Goal: Task Accomplishment & Management: Use online tool/utility

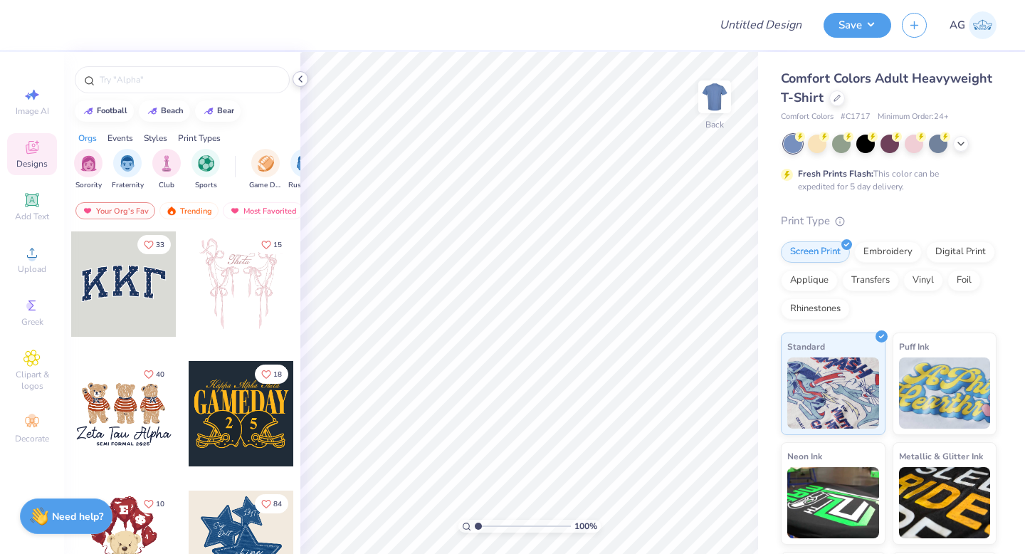
click at [301, 76] on polyline at bounding box center [300, 79] width 3 height 6
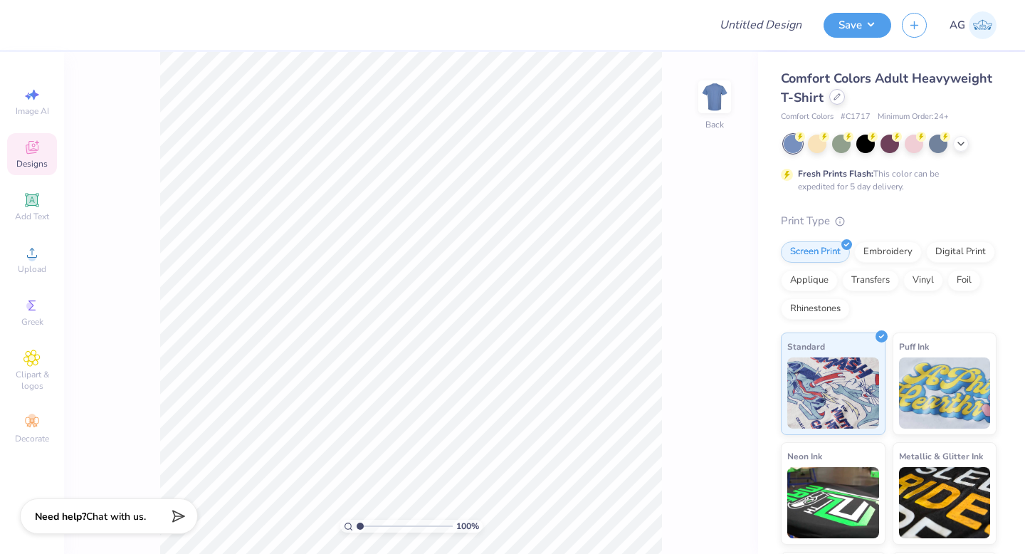
click at [845, 96] on div at bounding box center [837, 97] width 16 height 16
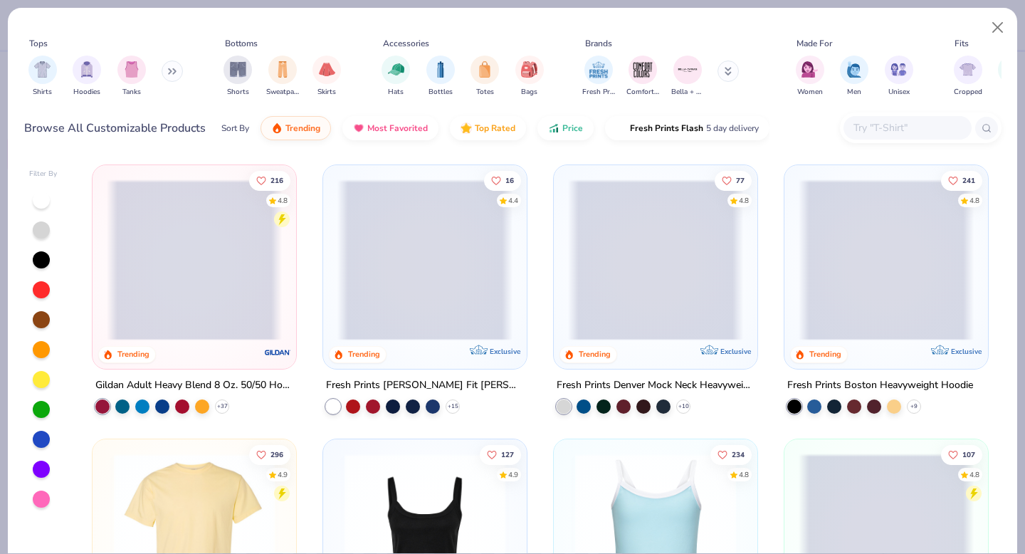
click at [176, 65] on button at bounding box center [172, 71] width 21 height 21
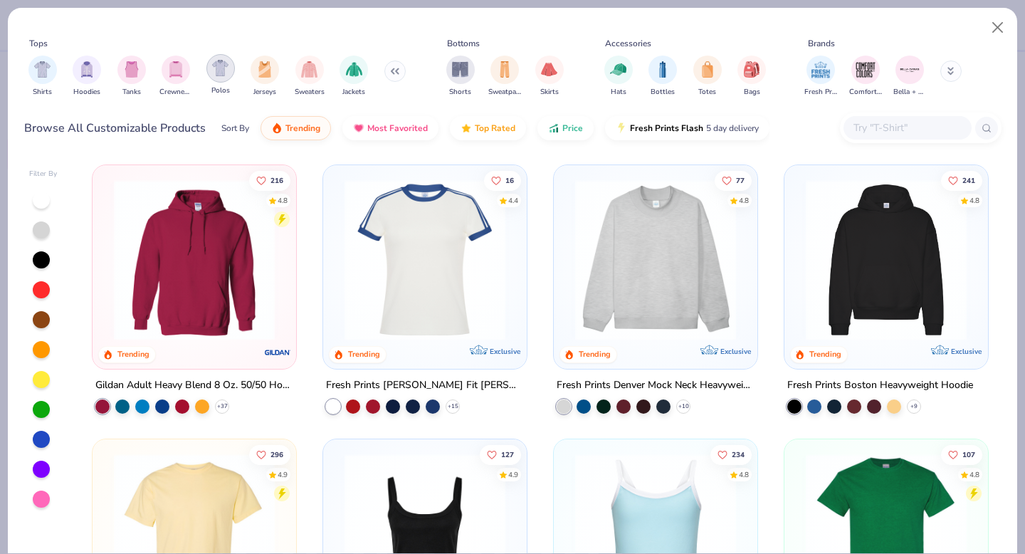
click at [219, 70] on img "filter for Polos" at bounding box center [220, 68] width 16 height 16
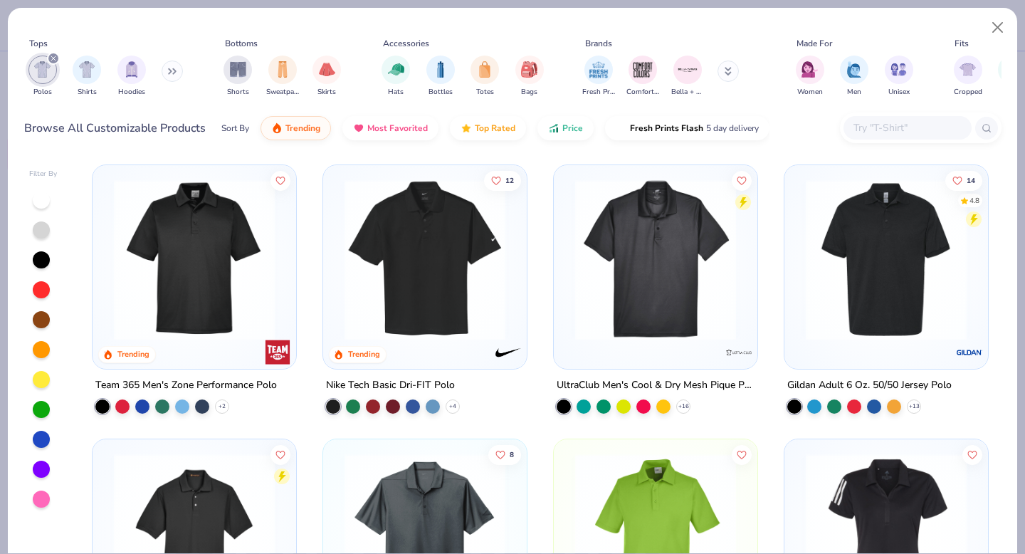
click at [425, 235] on img at bounding box center [424, 259] width 175 height 161
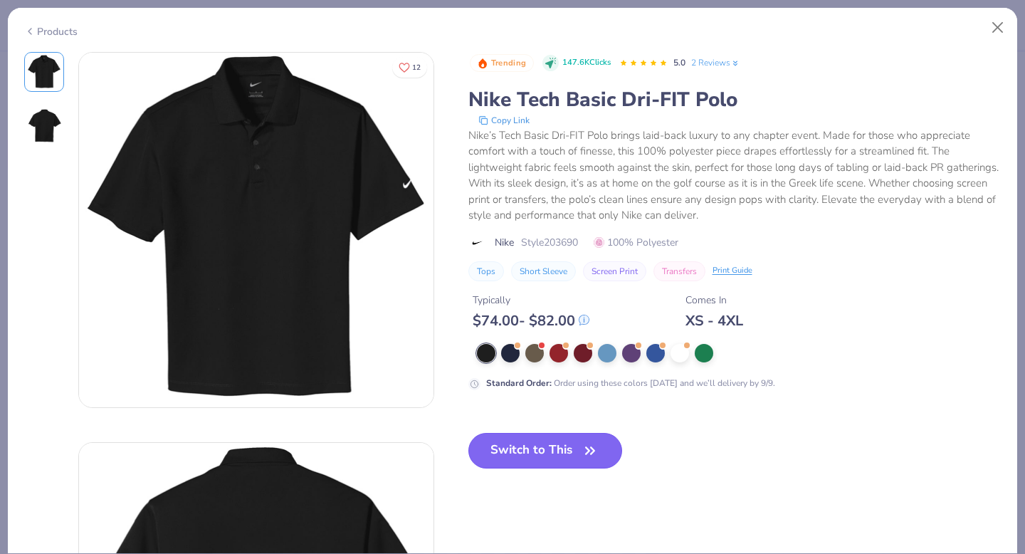
click at [530, 443] on button "Switch to This" at bounding box center [545, 451] width 154 height 36
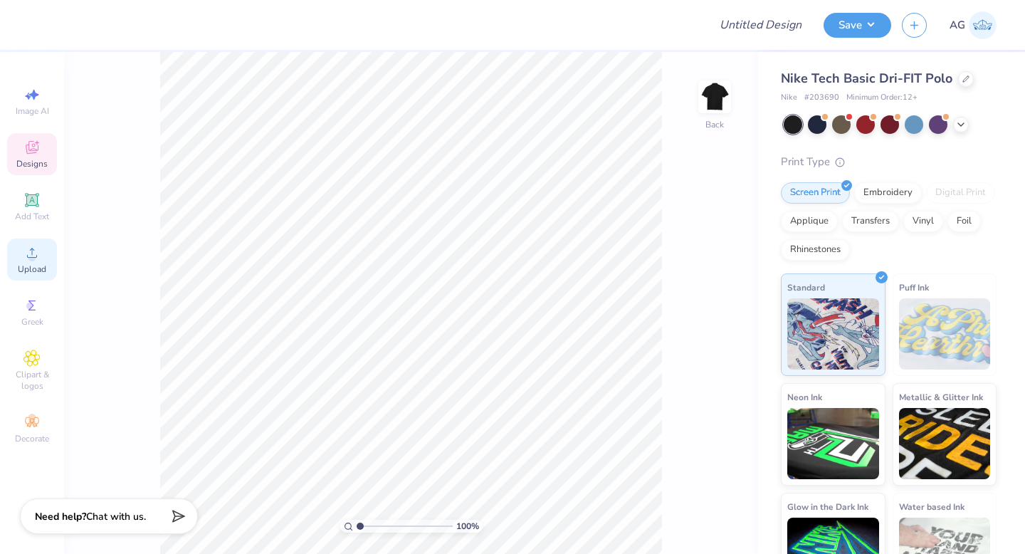
click at [33, 261] on icon at bounding box center [31, 252] width 17 height 17
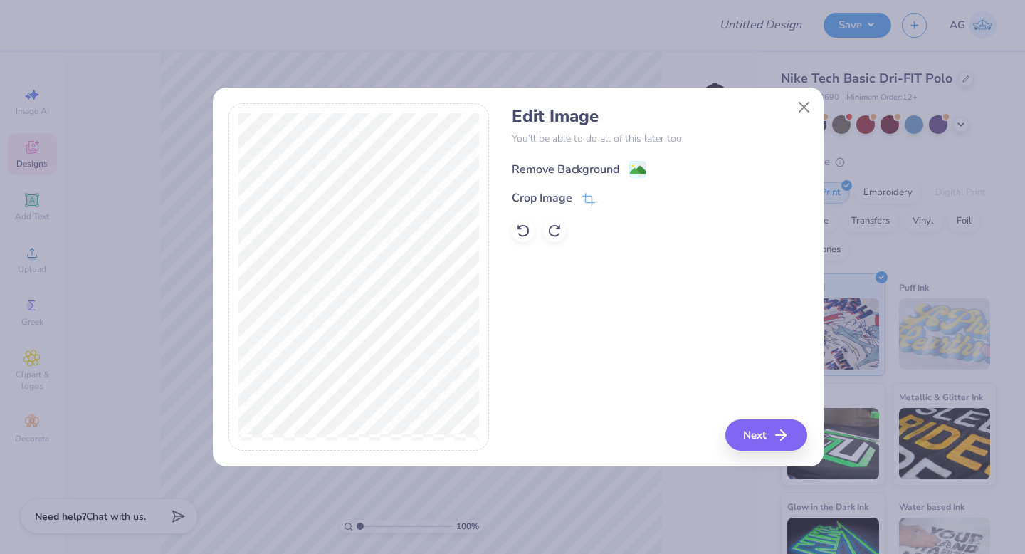
click at [569, 163] on div "Remove Background" at bounding box center [565, 169] width 107 height 17
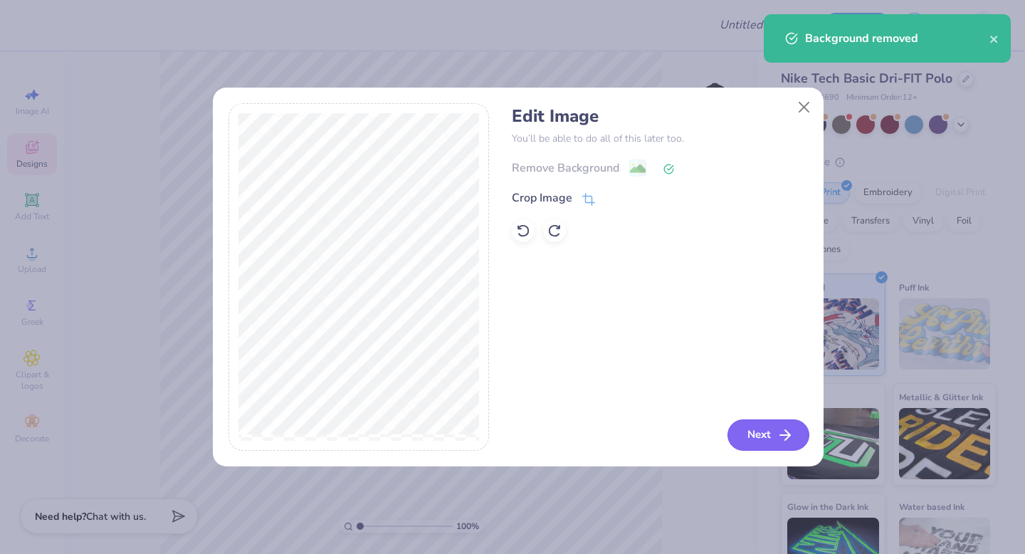
click at [753, 434] on button "Next" at bounding box center [769, 434] width 82 height 31
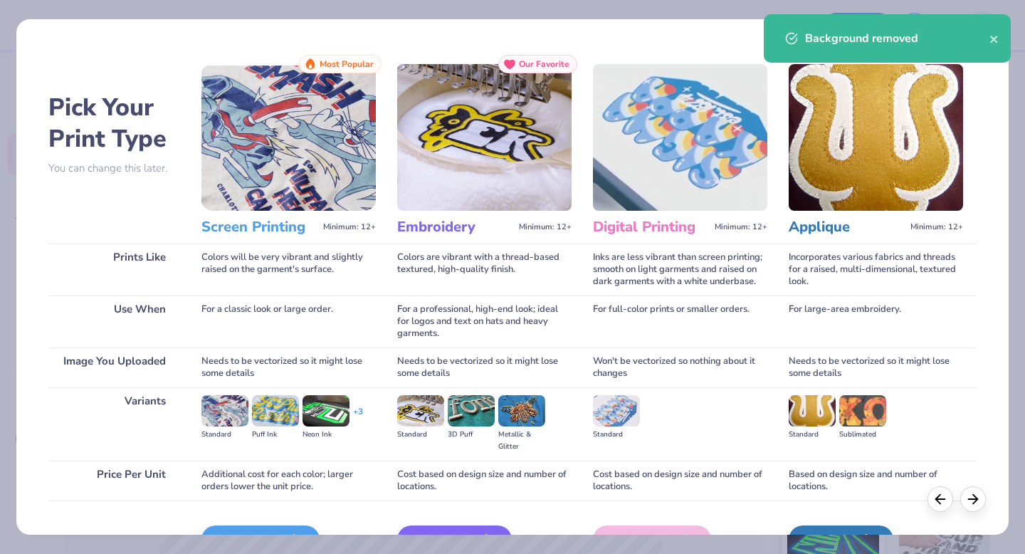
scroll to position [85, 0]
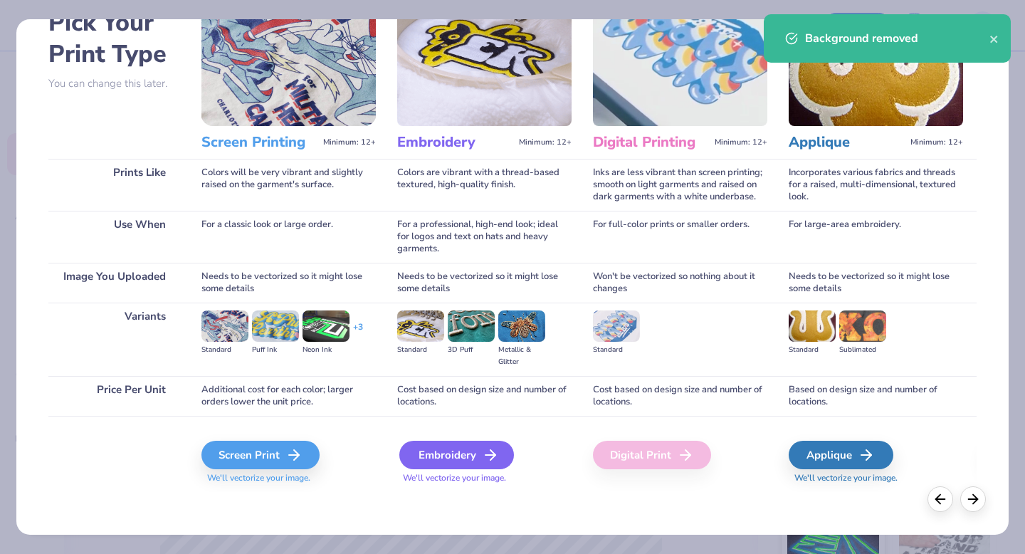
click at [453, 446] on div "Embroidery" at bounding box center [456, 455] width 115 height 28
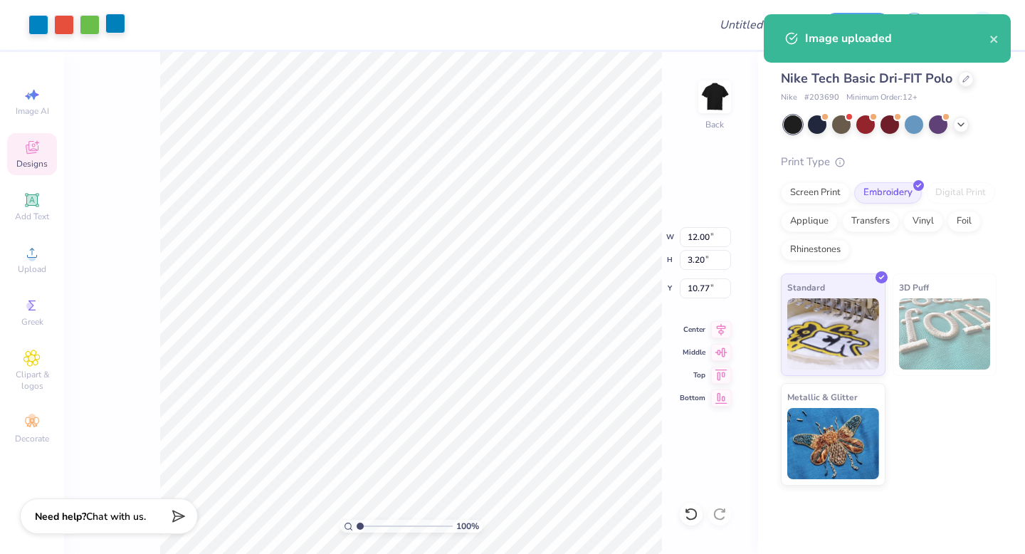
click at [115, 31] on div at bounding box center [115, 24] width 20 height 20
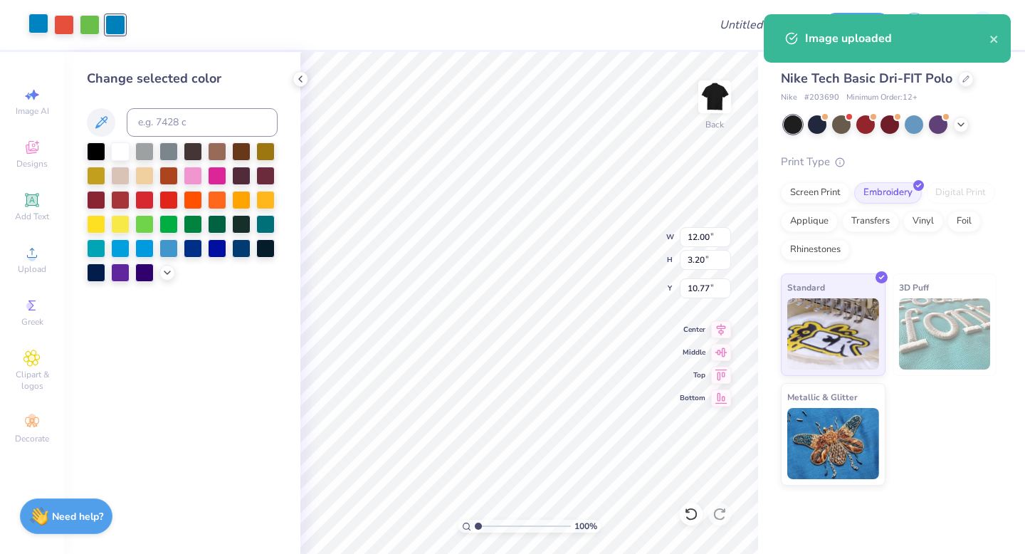
click at [37, 29] on div at bounding box center [38, 24] width 20 height 20
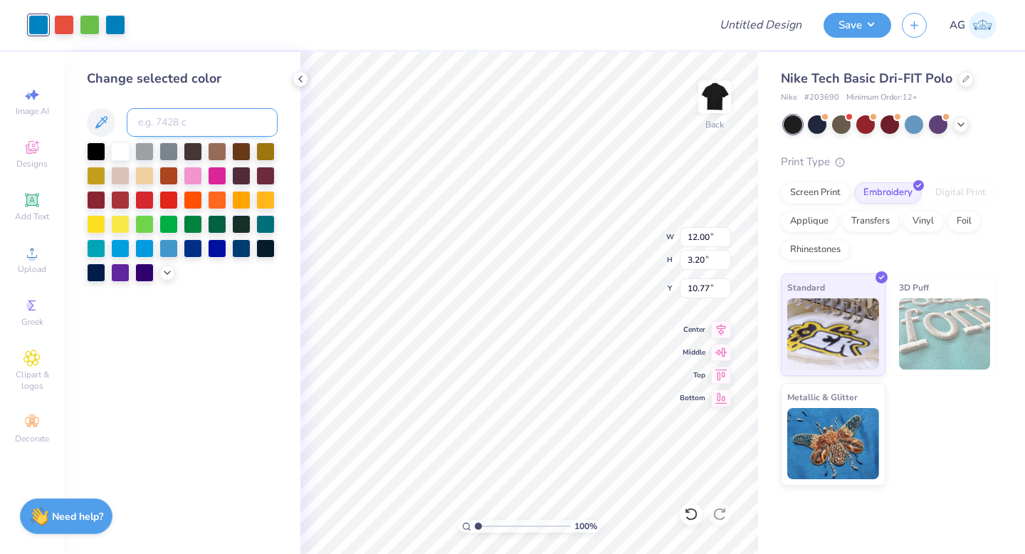
click at [163, 128] on input at bounding box center [202, 122] width 151 height 28
type input "640"
click at [299, 77] on icon at bounding box center [300, 78] width 11 height 11
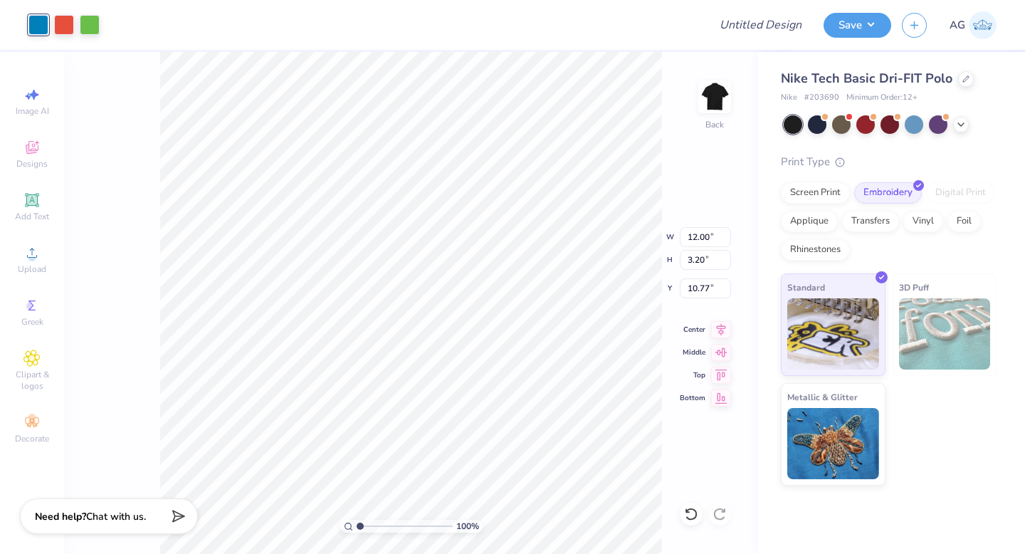
type input "3.99"
type input "1.07"
type input "3.27"
click at [861, 24] on button "Save" at bounding box center [858, 23] width 68 height 25
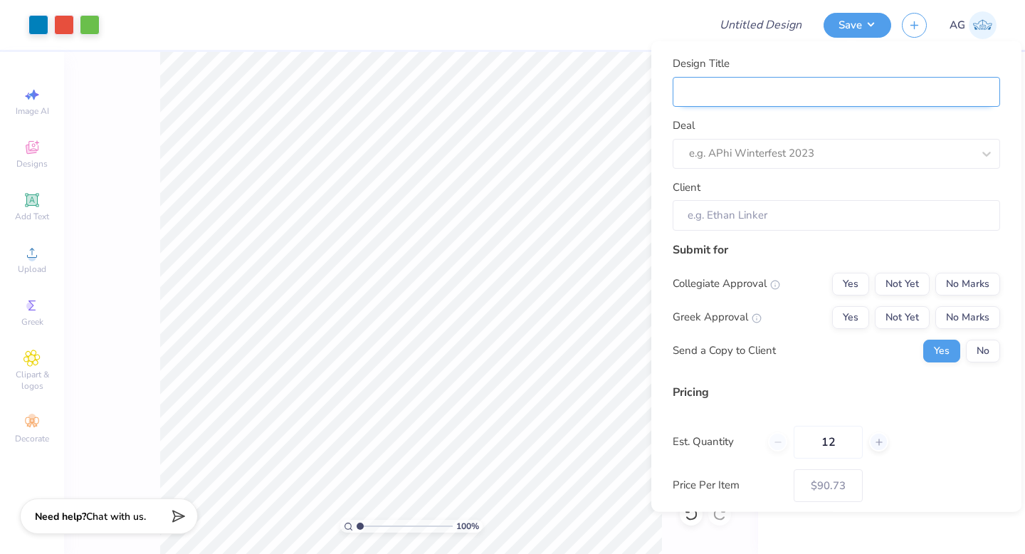
click at [811, 86] on input "Design Title" at bounding box center [836, 91] width 327 height 31
type input "Merch"
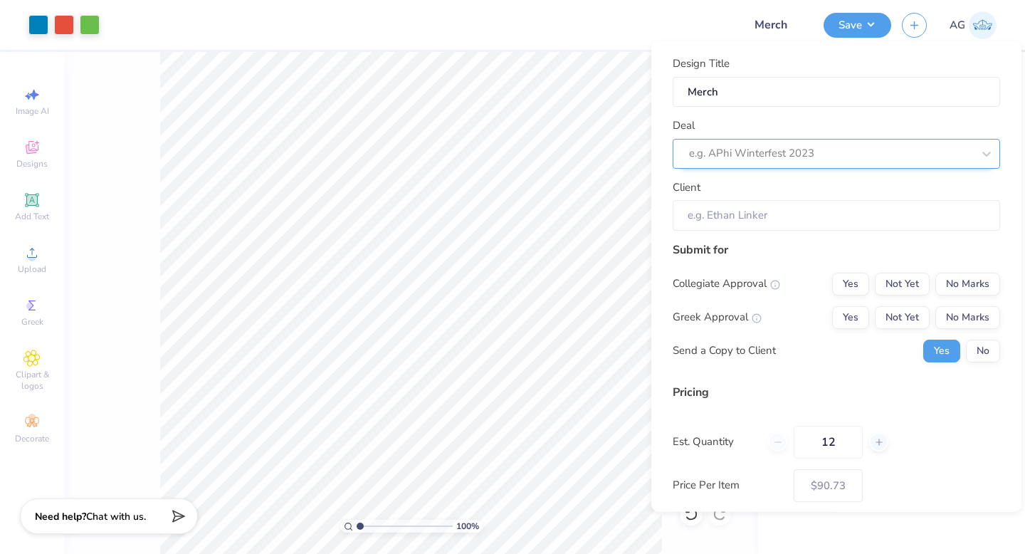
click at [788, 146] on div at bounding box center [830, 153] width 283 height 19
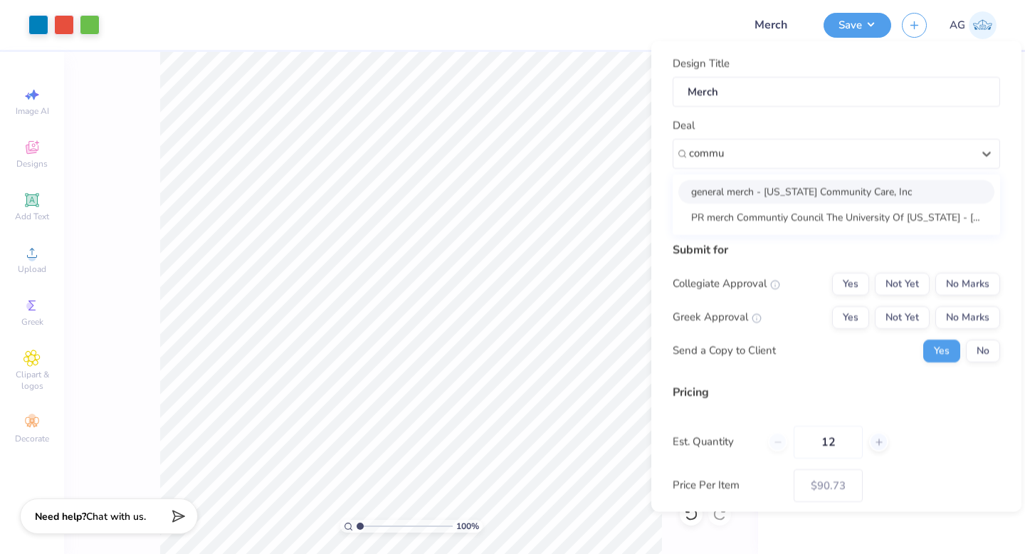
click at [800, 196] on div "general merch - [US_STATE] Community Care, Inc" at bounding box center [836, 190] width 316 height 23
type input "commu"
type input "[PERSON_NAME]"
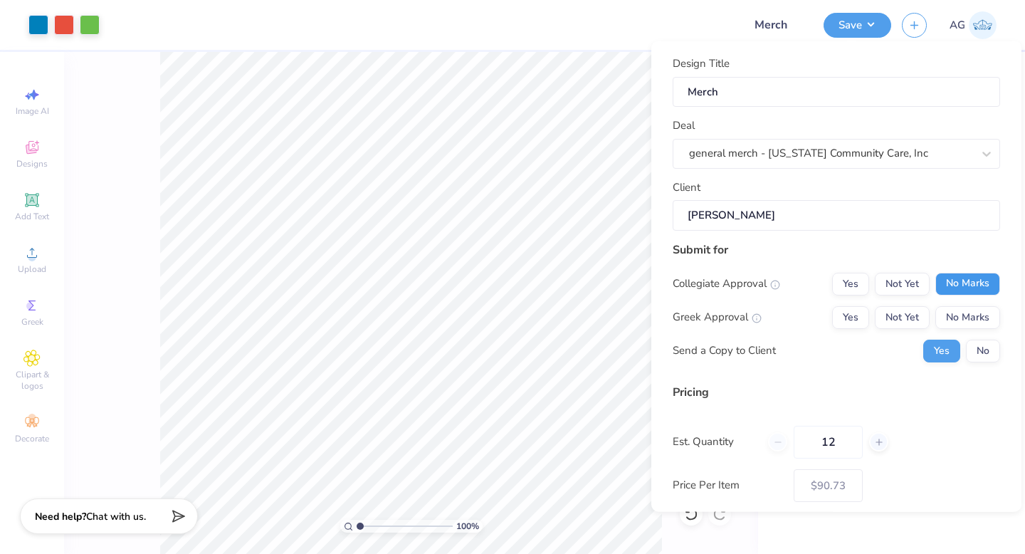
click at [971, 283] on button "No Marks" at bounding box center [967, 283] width 65 height 23
click at [971, 319] on button "No Marks" at bounding box center [967, 316] width 65 height 23
click at [972, 335] on div "Collegiate Approval Yes Not Yet No Marks Greek Approval Yes Not Yet No Marks Se…" at bounding box center [836, 317] width 327 height 90
click at [972, 341] on button "No" at bounding box center [983, 350] width 34 height 23
type input "$90.73"
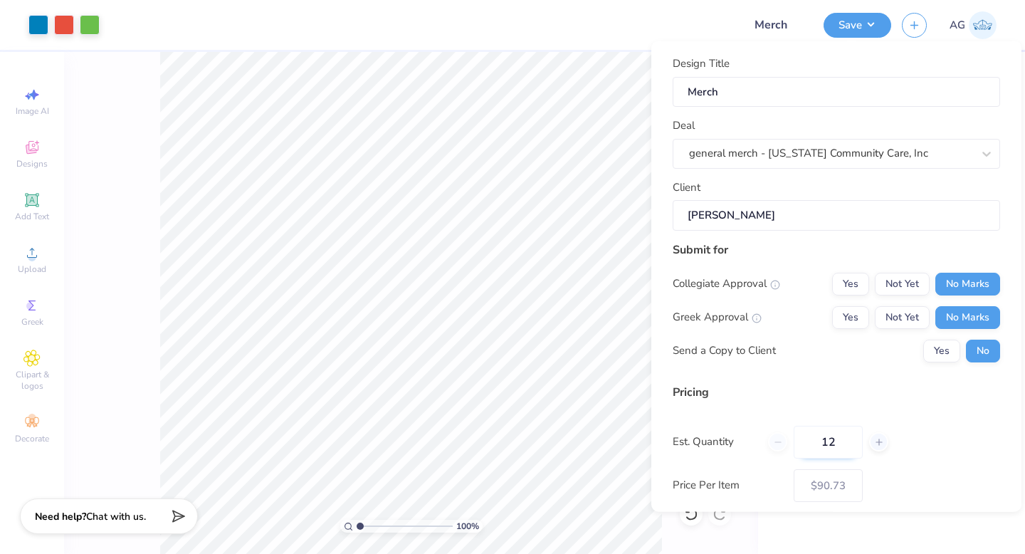
click at [841, 443] on input "12" at bounding box center [828, 441] width 69 height 33
type input "1"
type input "050"
type input "$82.44"
click at [822, 436] on input "050" at bounding box center [828, 441] width 69 height 33
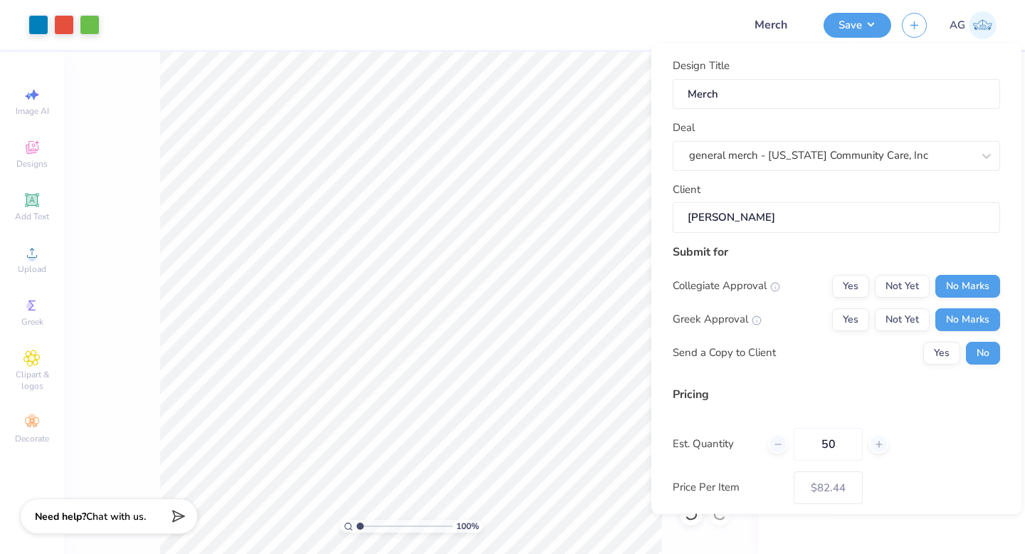
scroll to position [102, 0]
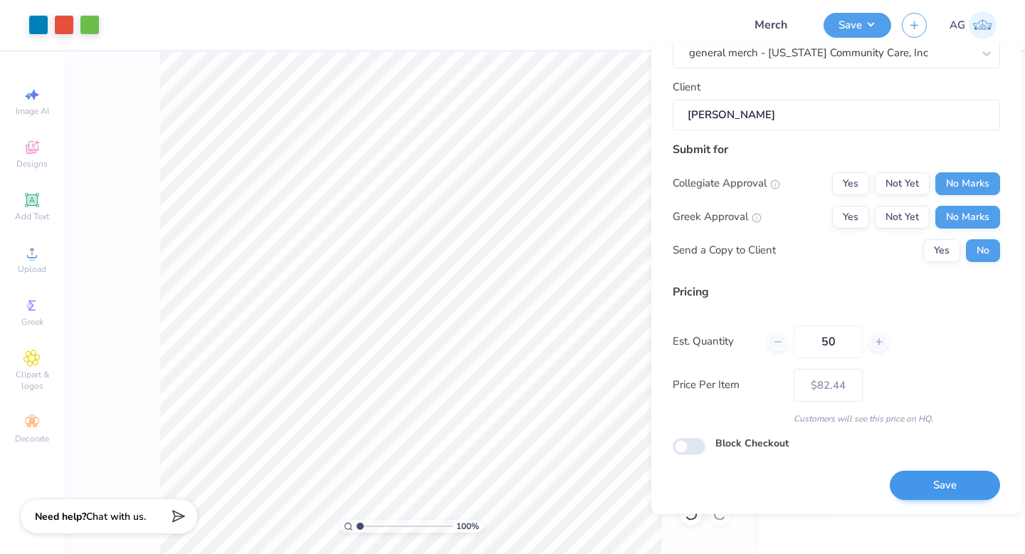
type input "50"
click at [929, 483] on button "Save" at bounding box center [945, 485] width 110 height 29
type input "– –"
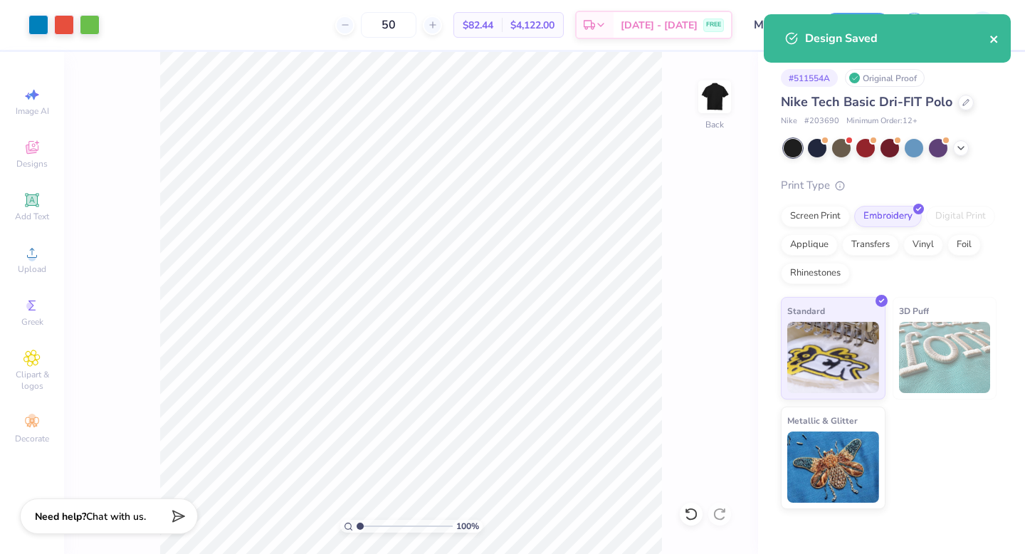
click at [997, 36] on icon "close" at bounding box center [994, 38] width 10 height 11
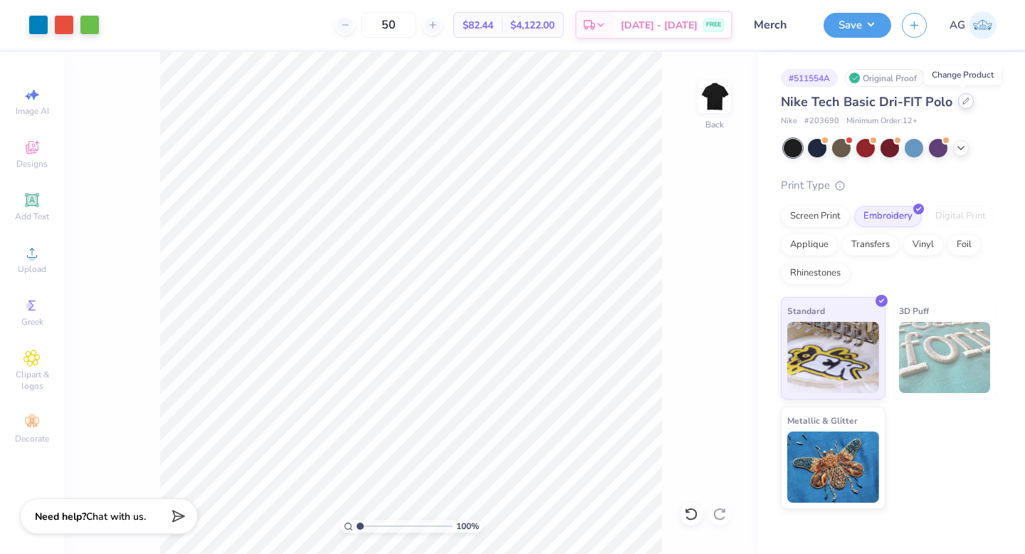
click at [962, 100] on icon at bounding box center [965, 101] width 7 height 7
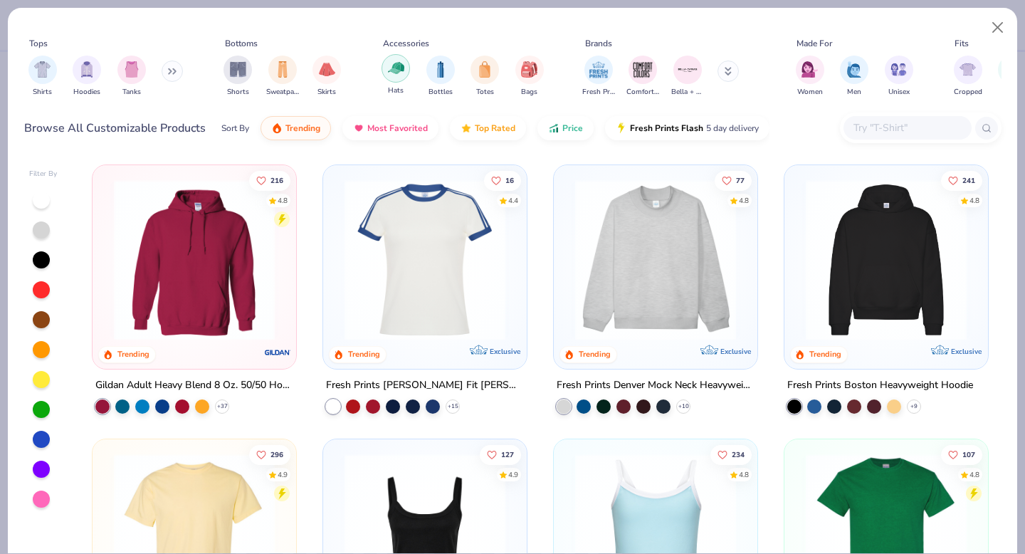
click at [397, 73] on img "filter for Hats" at bounding box center [396, 68] width 16 height 16
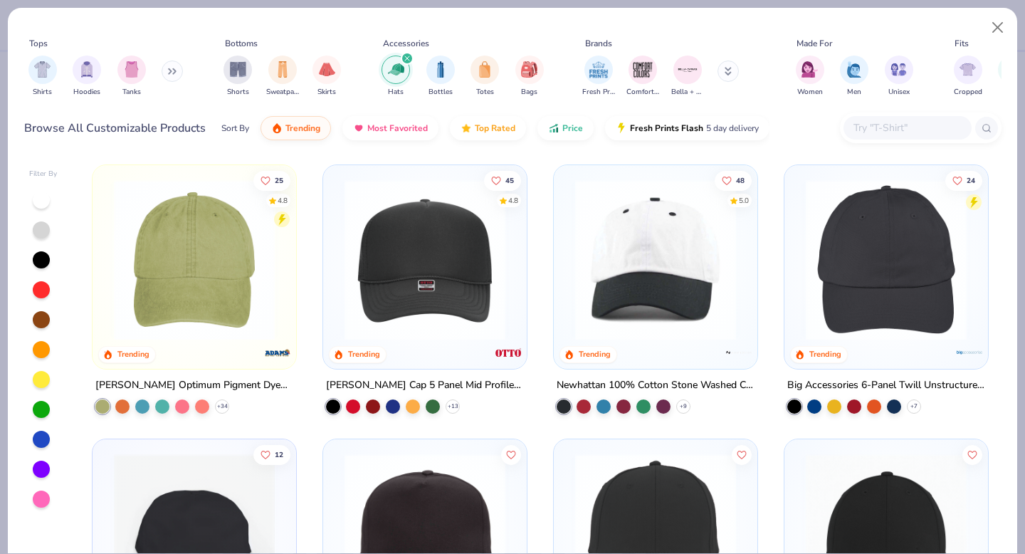
scroll to position [36, 0]
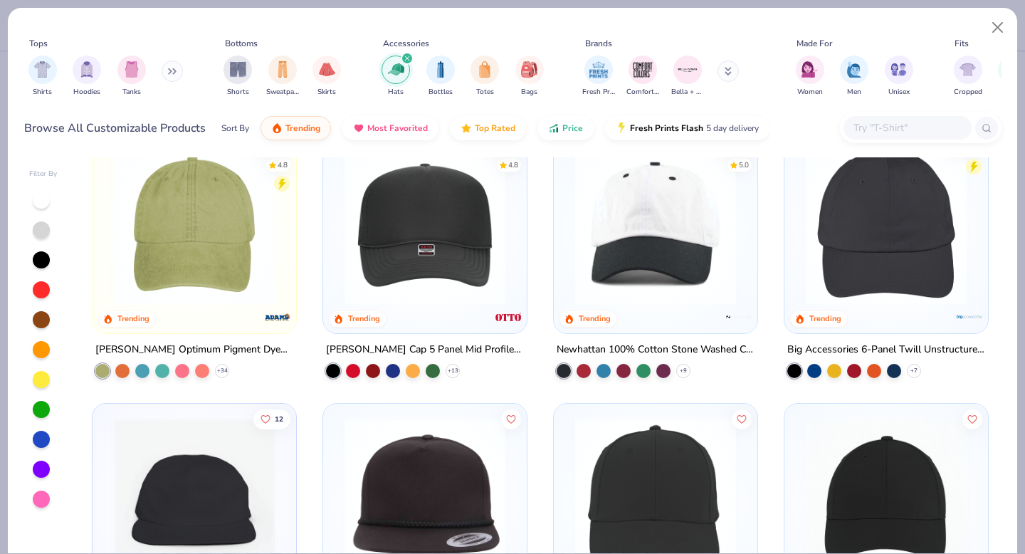
click at [862, 243] on img at bounding box center [886, 224] width 175 height 161
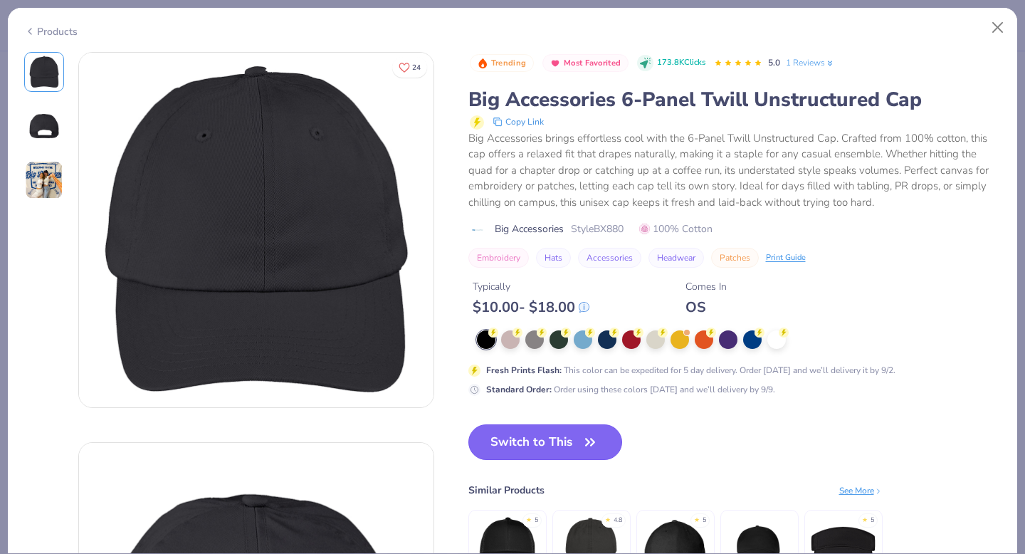
click at [530, 439] on button "Switch to This" at bounding box center [545, 442] width 154 height 36
click at [545, 447] on button "Switch to This" at bounding box center [545, 442] width 154 height 36
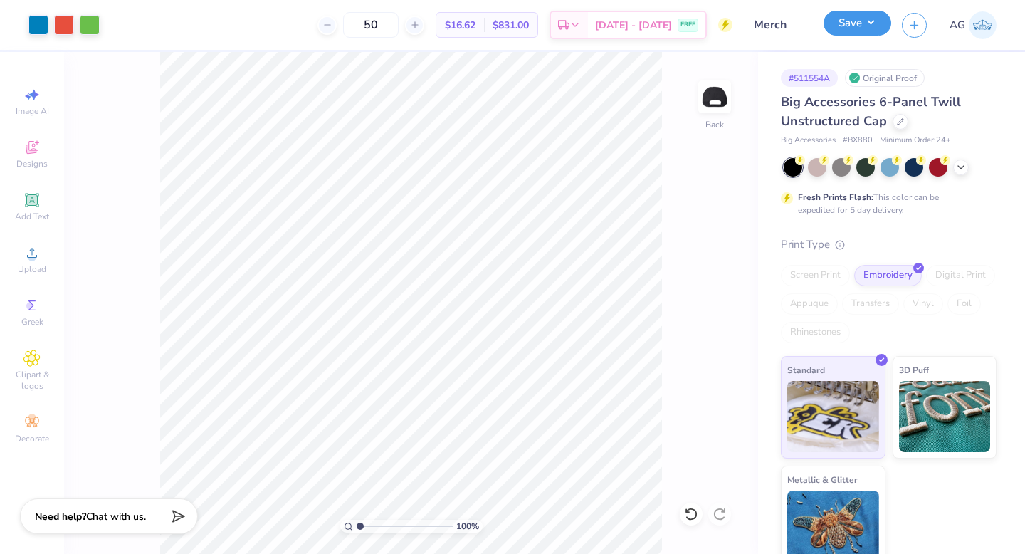
click at [855, 30] on button "Save" at bounding box center [858, 23] width 68 height 25
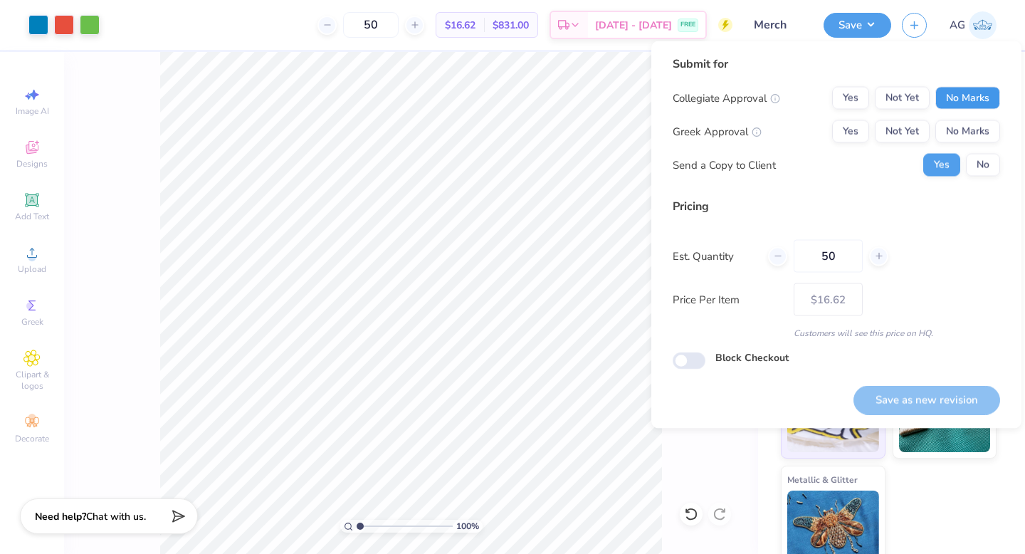
click at [974, 100] on button "No Marks" at bounding box center [967, 98] width 65 height 23
click at [973, 134] on button "No Marks" at bounding box center [967, 131] width 65 height 23
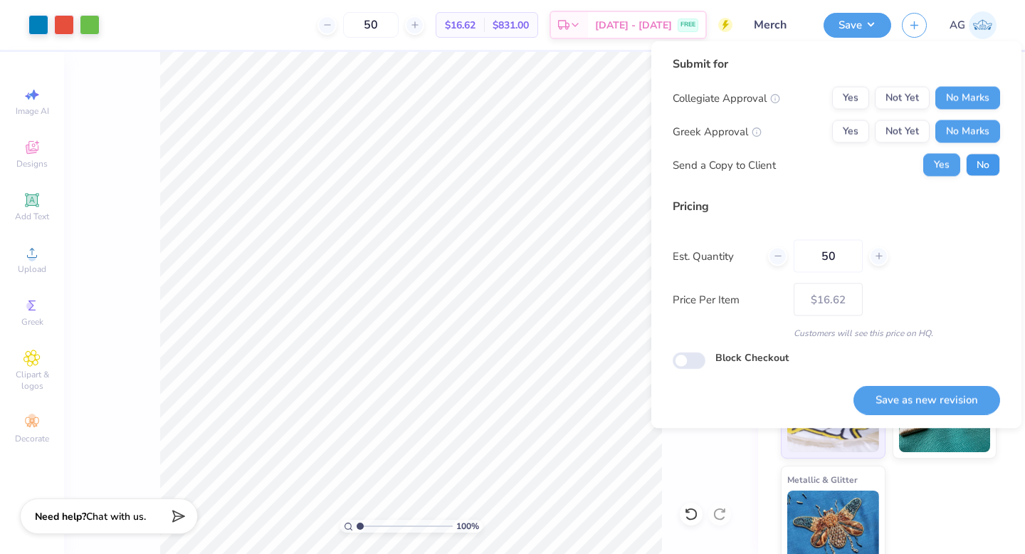
click at [976, 172] on button "No" at bounding box center [983, 165] width 34 height 23
click at [940, 398] on button "Save as new revision" at bounding box center [927, 399] width 147 height 29
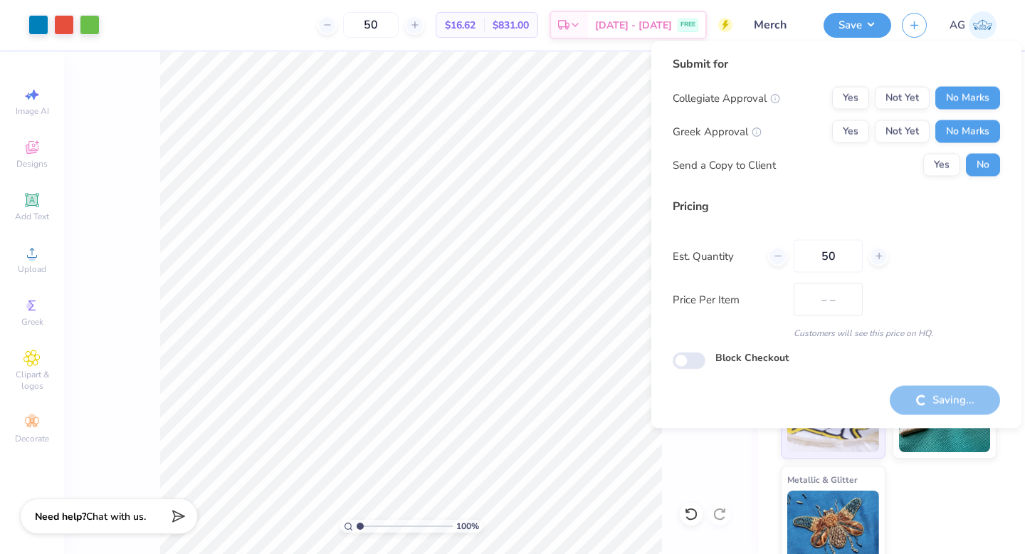
type input "$16.62"
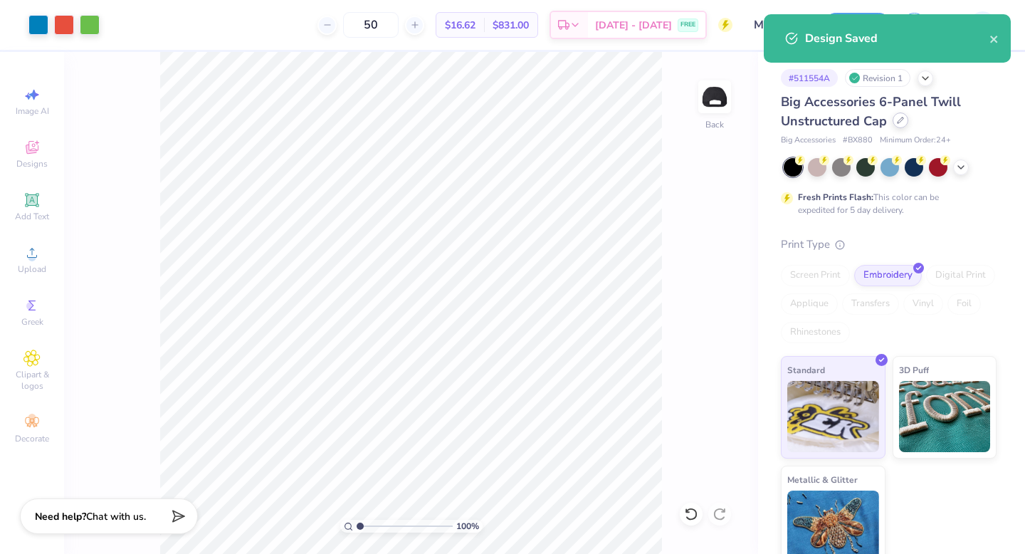
click at [901, 118] on icon at bounding box center [900, 120] width 7 height 7
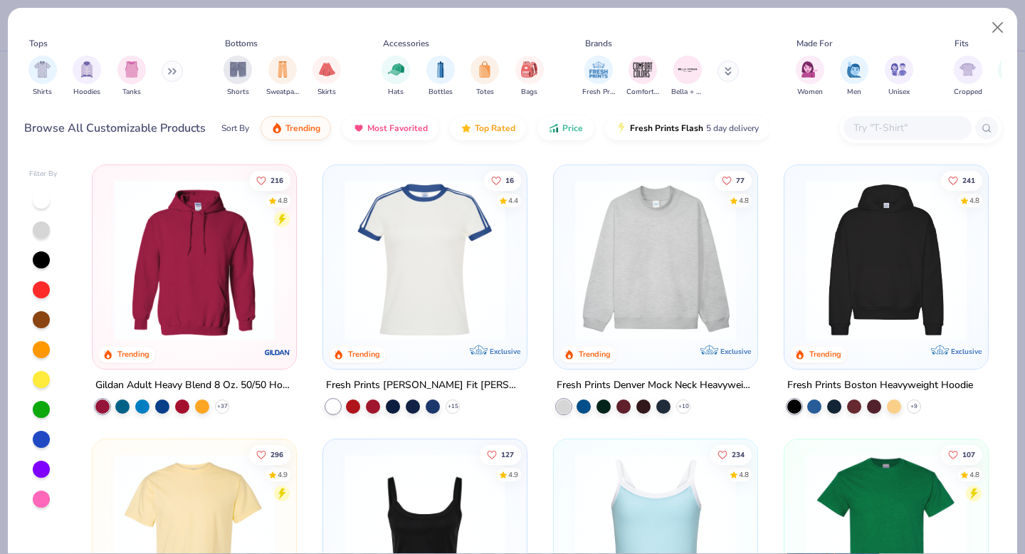
click at [176, 70] on icon at bounding box center [175, 71] width 2 height 5
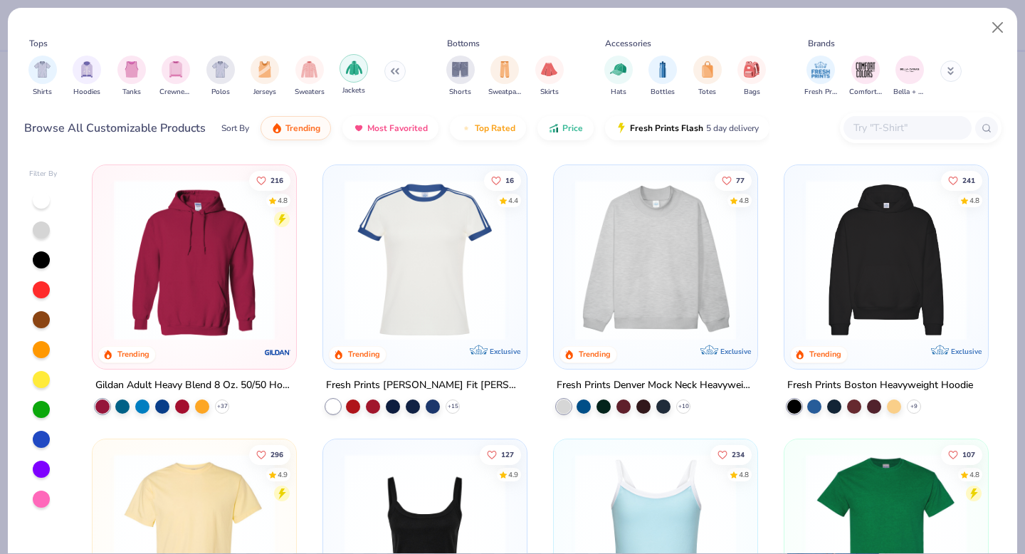
click at [363, 67] on div "filter for Jackets" at bounding box center [354, 68] width 28 height 28
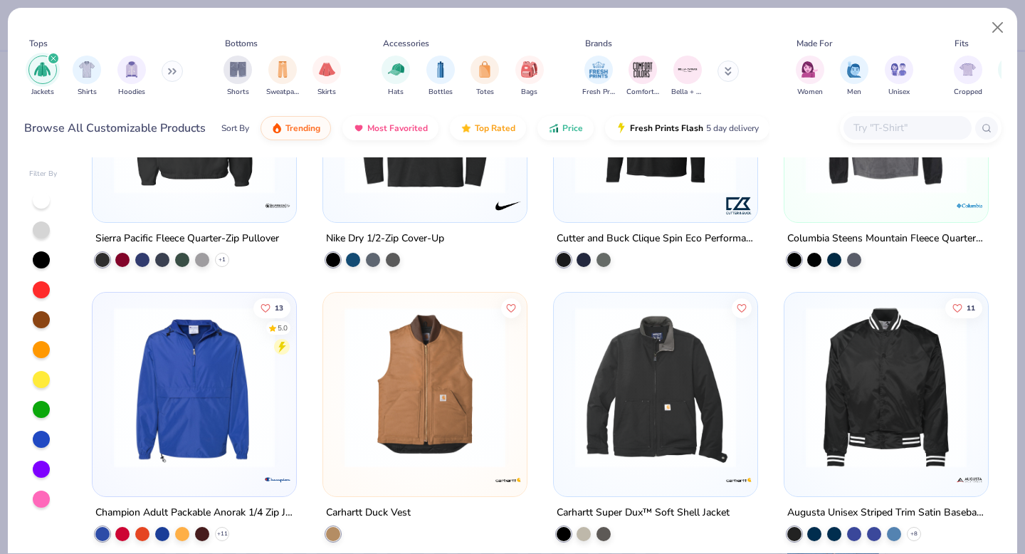
scroll to position [286, 0]
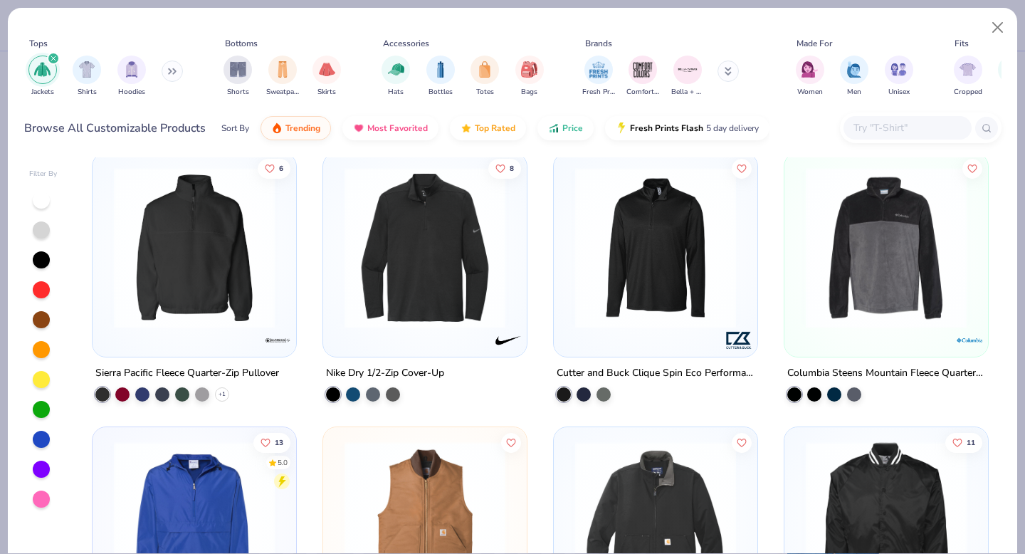
click at [464, 229] on img at bounding box center [424, 247] width 175 height 161
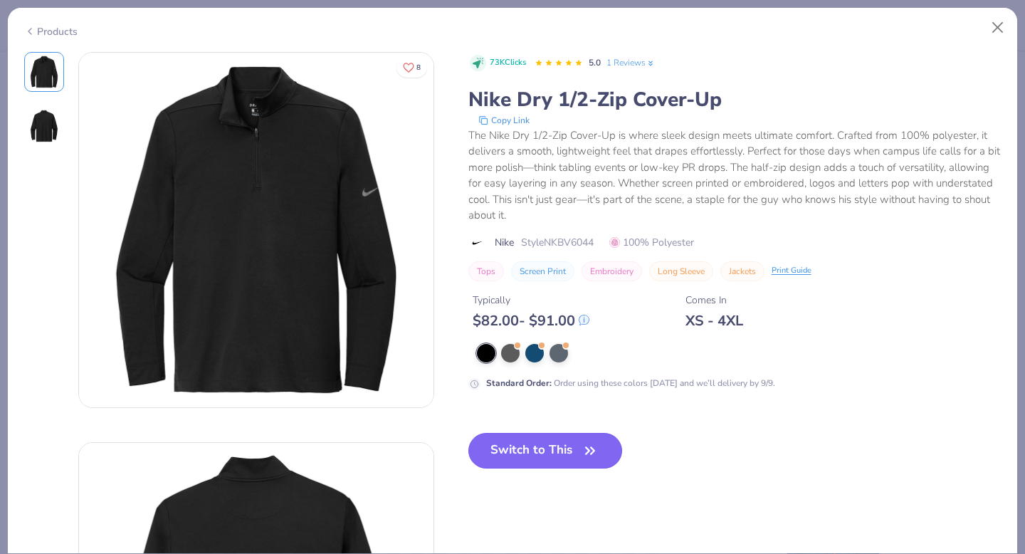
click at [580, 441] on span "button" at bounding box center [590, 451] width 20 height 20
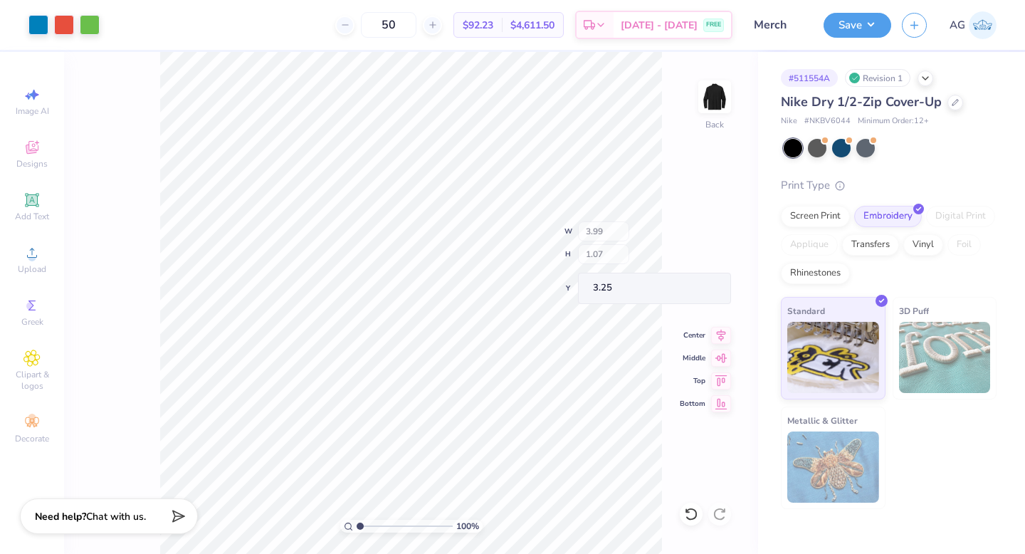
type input "3.25"
click at [871, 27] on button "Save" at bounding box center [858, 23] width 68 height 25
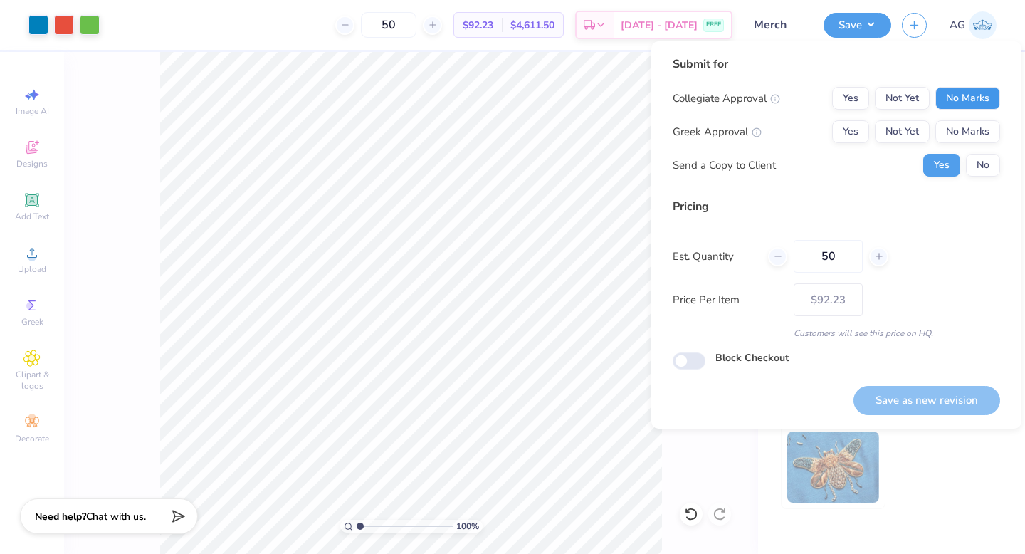
click at [972, 104] on button "No Marks" at bounding box center [967, 98] width 65 height 23
click at [969, 131] on button "No Marks" at bounding box center [967, 131] width 65 height 23
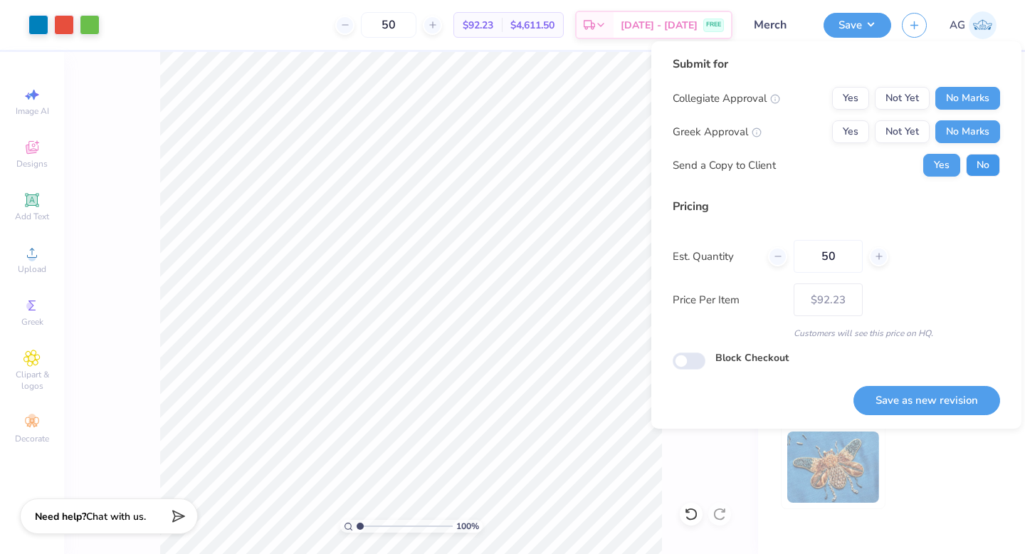
click at [976, 169] on button "No" at bounding box center [983, 165] width 34 height 23
click at [950, 392] on button "Save as new revision" at bounding box center [927, 400] width 147 height 29
type input "$92.23"
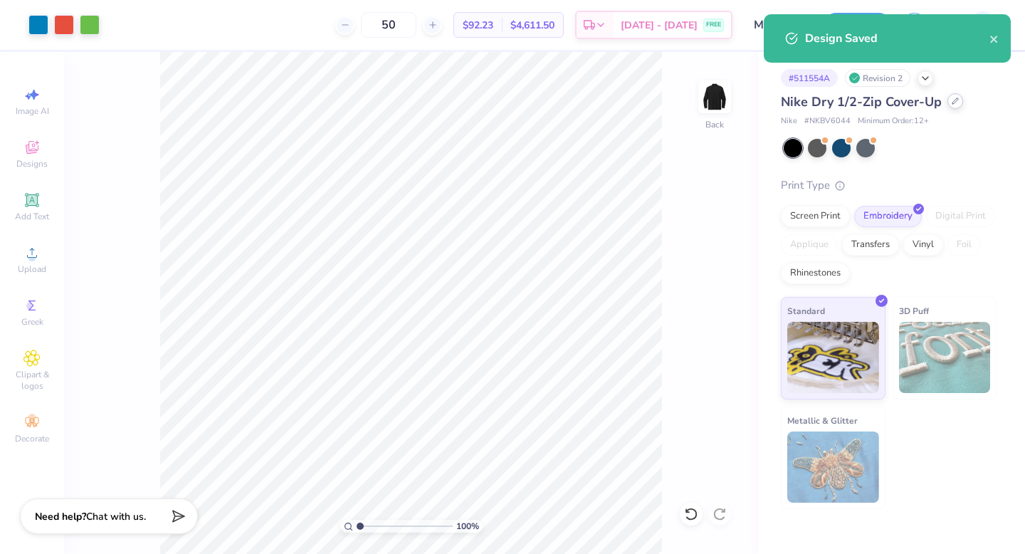
click at [955, 100] on icon at bounding box center [955, 101] width 6 height 6
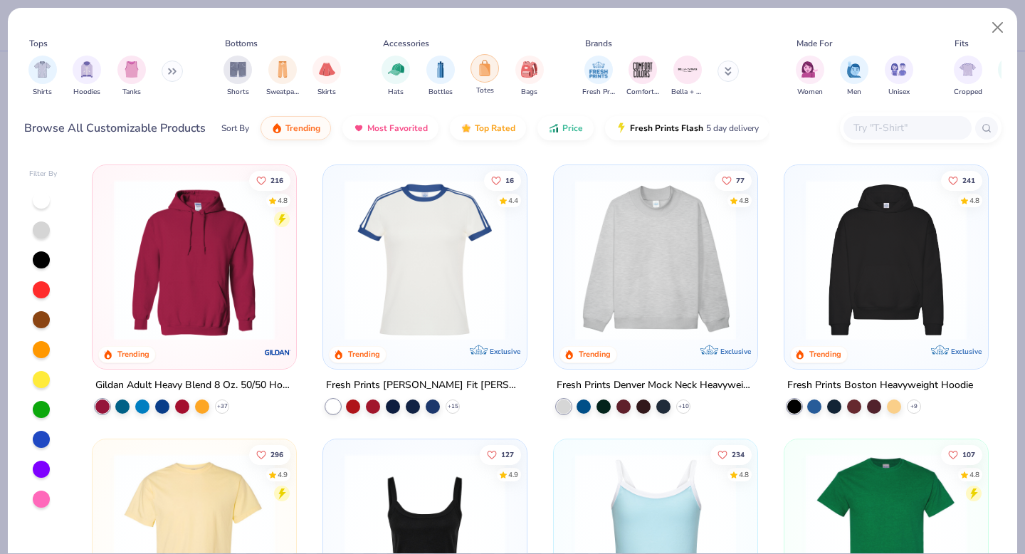
click at [482, 69] on img "filter for Totes" at bounding box center [485, 68] width 16 height 16
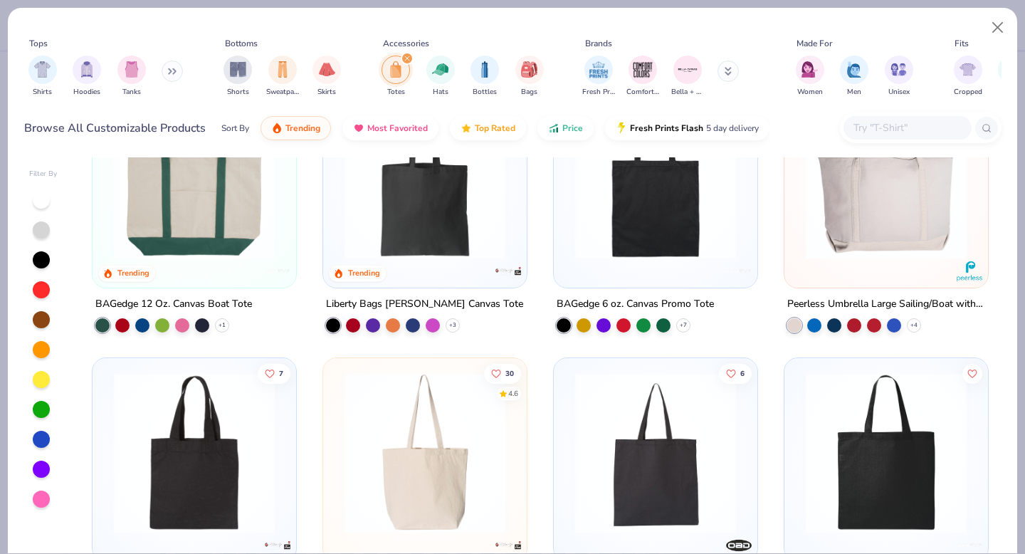
scroll to position [83, 0]
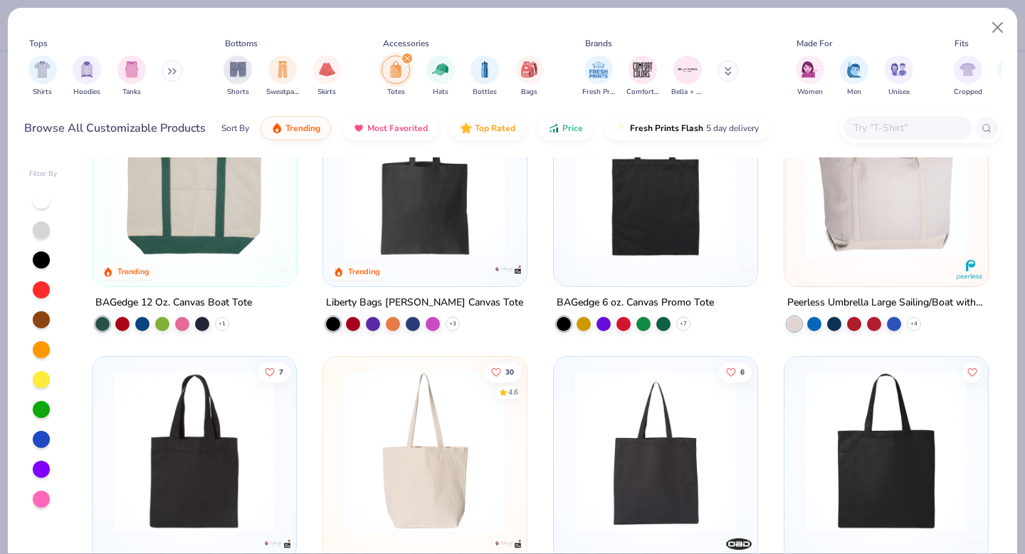
click at [411, 447] on img at bounding box center [424, 451] width 175 height 161
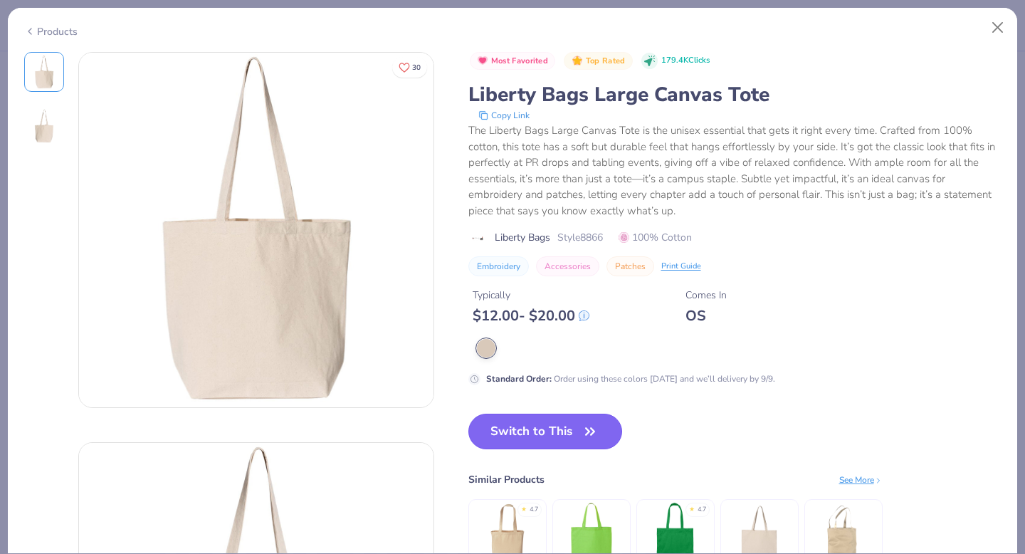
click at [553, 436] on button "Switch to This" at bounding box center [545, 432] width 154 height 36
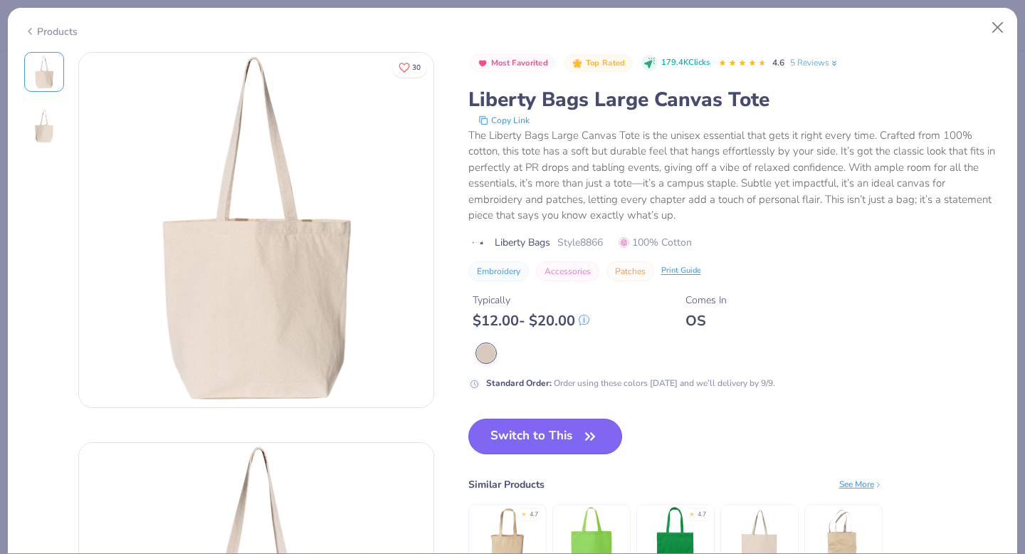
click at [553, 436] on button "Switch to This" at bounding box center [545, 437] width 154 height 36
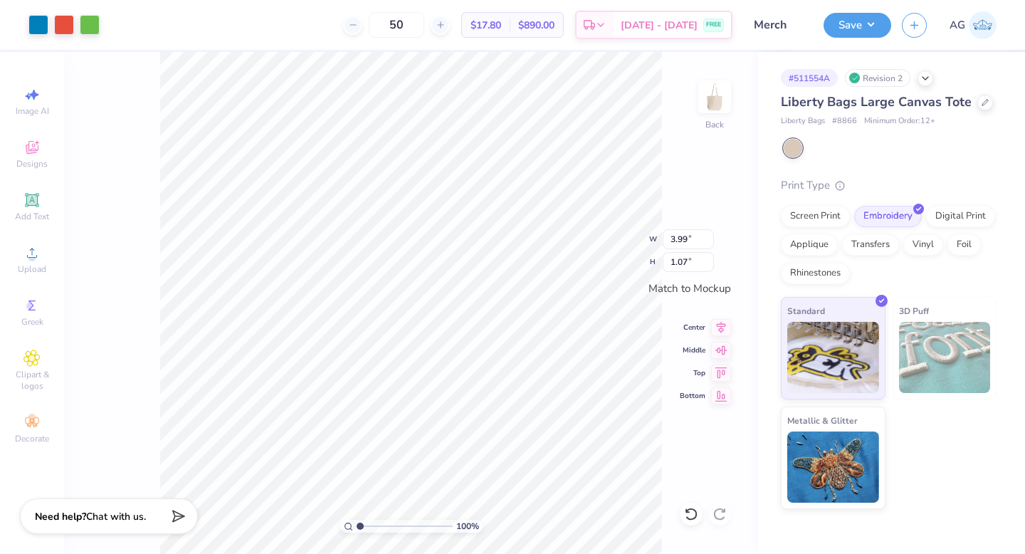
type input "7.14"
type input "1.90"
type input "10.88"
type input "2.90"
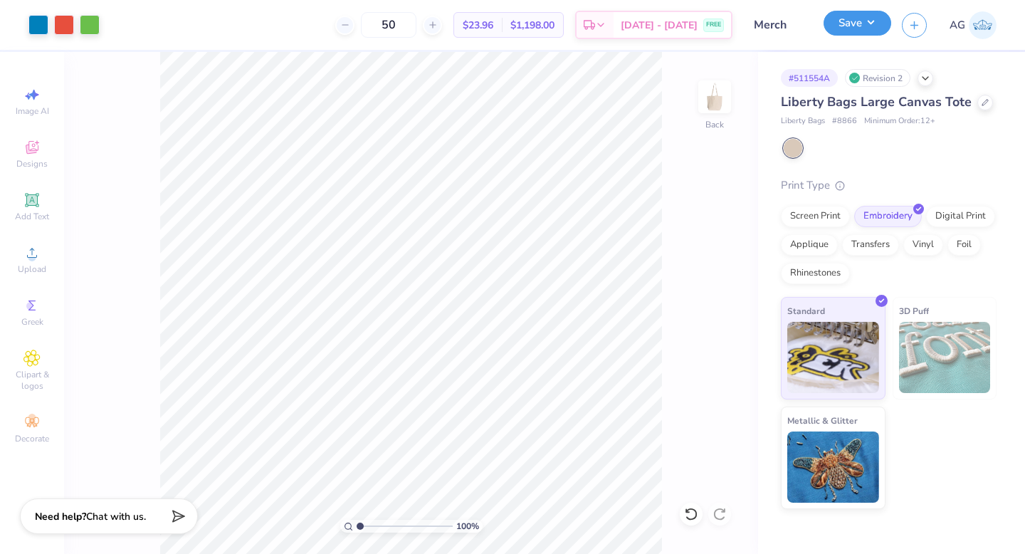
click at [861, 27] on button "Save" at bounding box center [858, 23] width 68 height 25
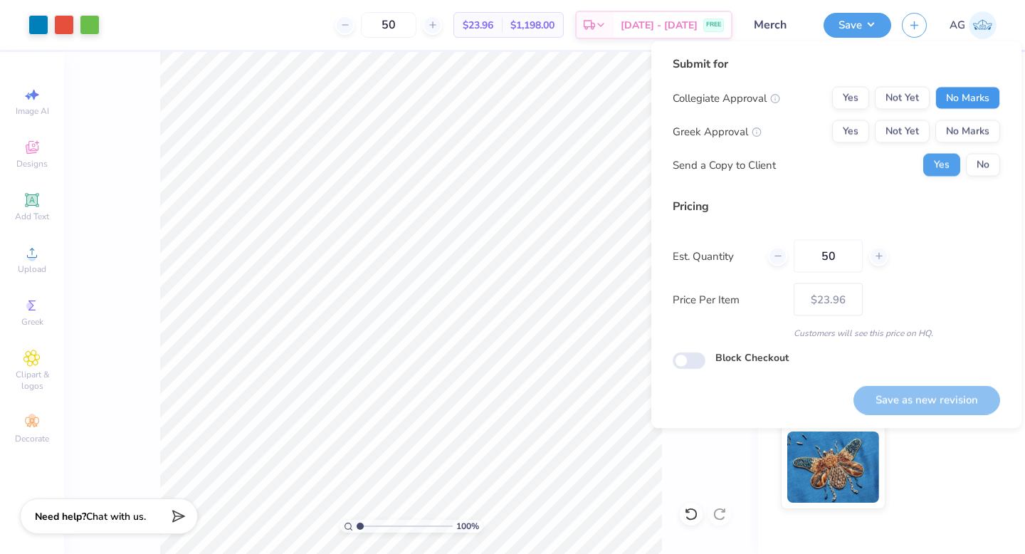
click at [963, 105] on button "No Marks" at bounding box center [967, 98] width 65 height 23
click at [972, 126] on button "No Marks" at bounding box center [967, 131] width 65 height 23
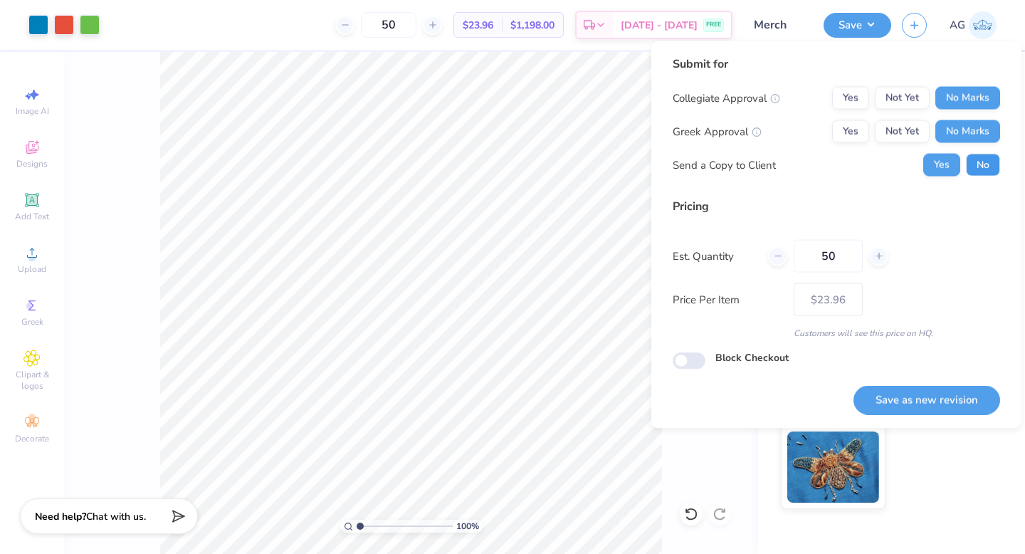
click at [976, 163] on button "No" at bounding box center [983, 165] width 34 height 23
click at [950, 389] on button "Save as new revision" at bounding box center [927, 399] width 147 height 29
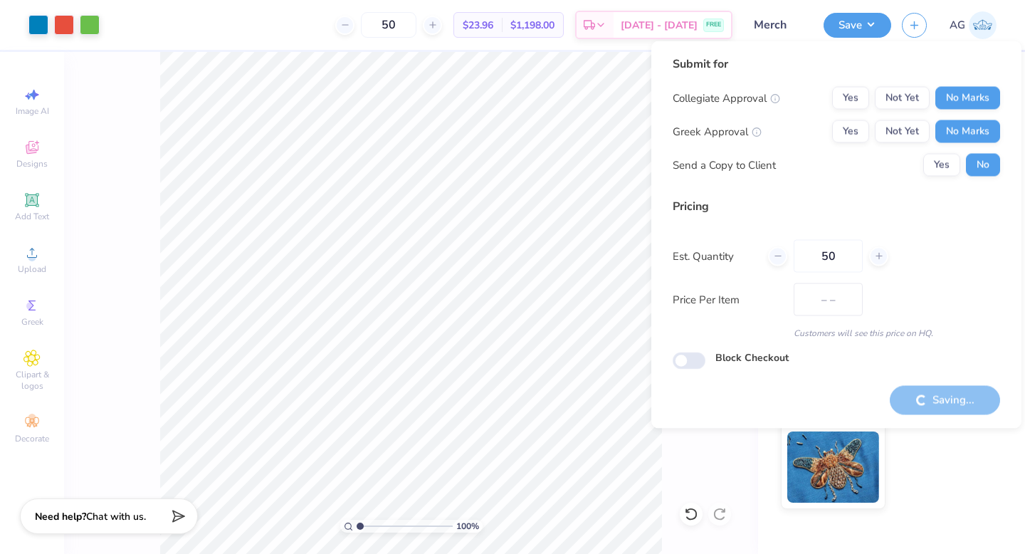
type input "$23.96"
